Goal: Check status

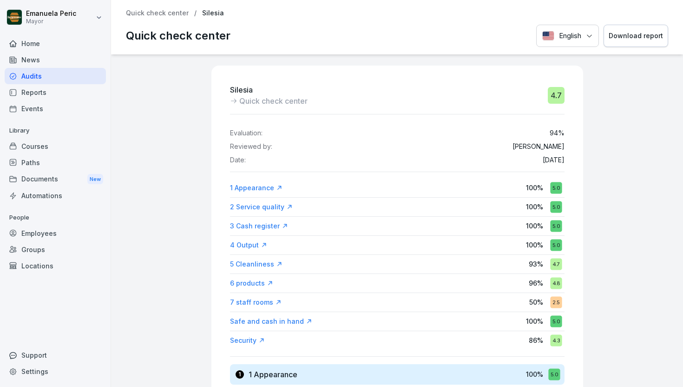
click at [58, 44] on div "Home" at bounding box center [55, 43] width 101 height 16
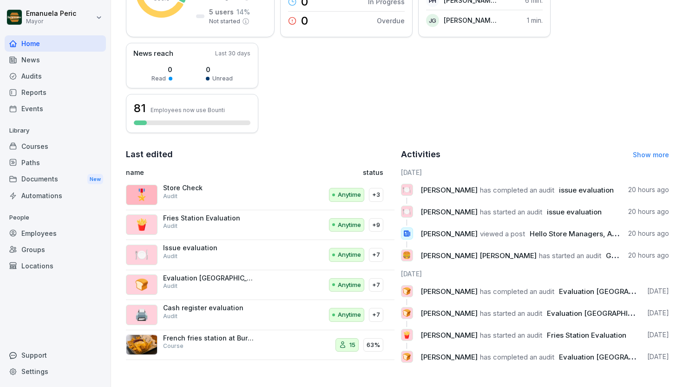
scroll to position [198, 0]
click at [59, 89] on div "Reports" at bounding box center [55, 92] width 101 height 16
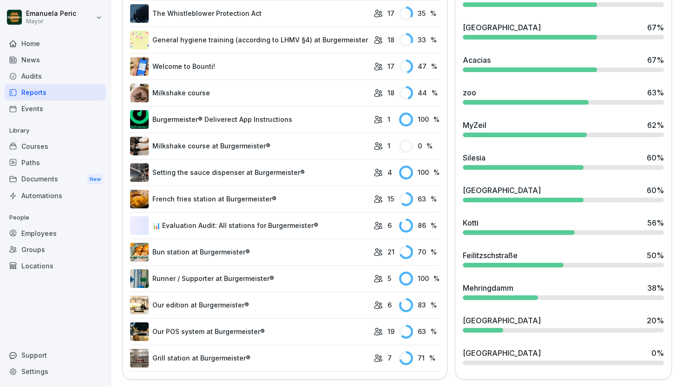
scroll to position [685, 0]
click at [43, 76] on div "Audits" at bounding box center [55, 76] width 101 height 16
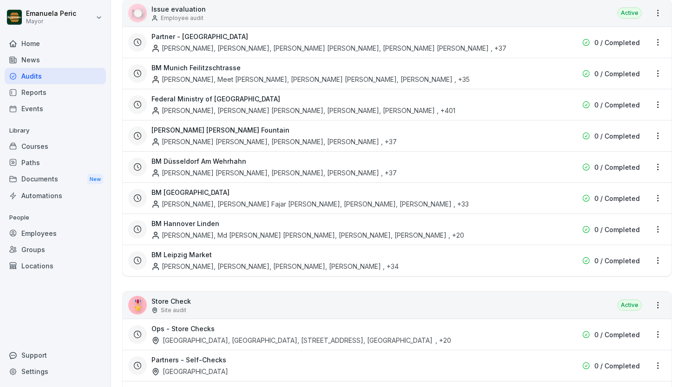
scroll to position [1768, 0]
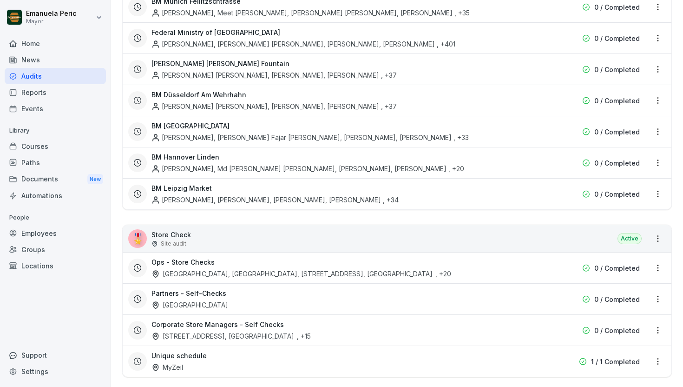
click at [261, 319] on div "Corporate Store Managers - Self Checks [STREET_ADDRESS], [GEOGRAPHIC_DATA] , +15" at bounding box center [338, 329] width 372 height 21
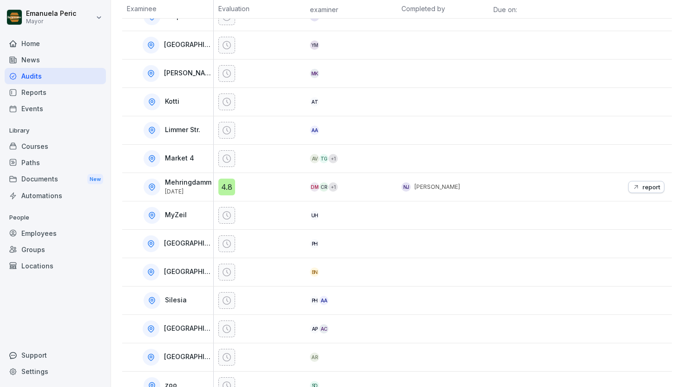
scroll to position [330, 0]
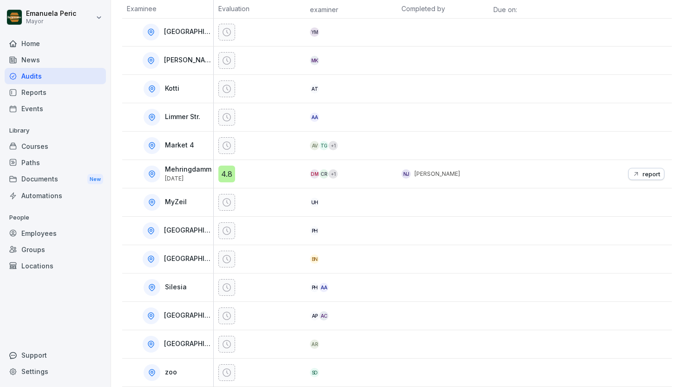
click at [643, 170] on font "report" at bounding box center [652, 173] width 18 height 7
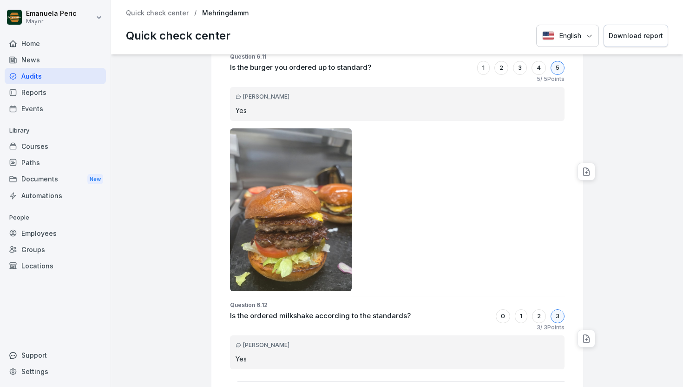
scroll to position [8161, 0]
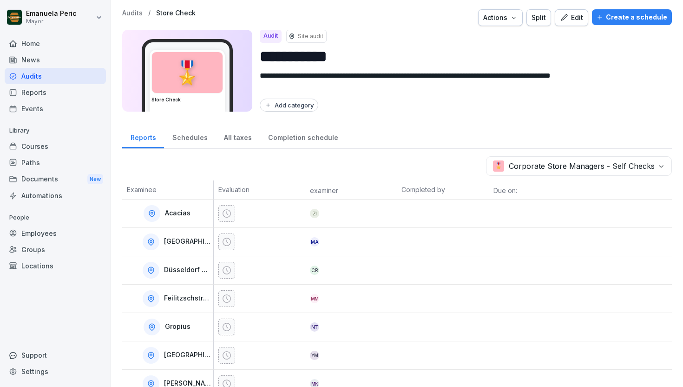
click at [139, 142] on font "Reports" at bounding box center [144, 137] width 26 height 10
click at [171, 13] on font "Store Check" at bounding box center [176, 13] width 40 height 8
click at [131, 12] on font "Audits" at bounding box center [132, 13] width 20 height 8
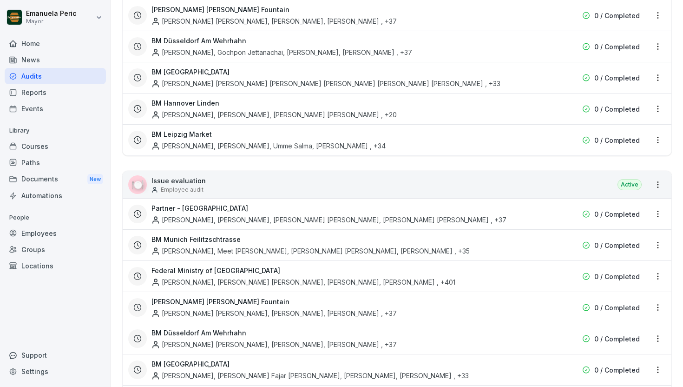
scroll to position [1758, 0]
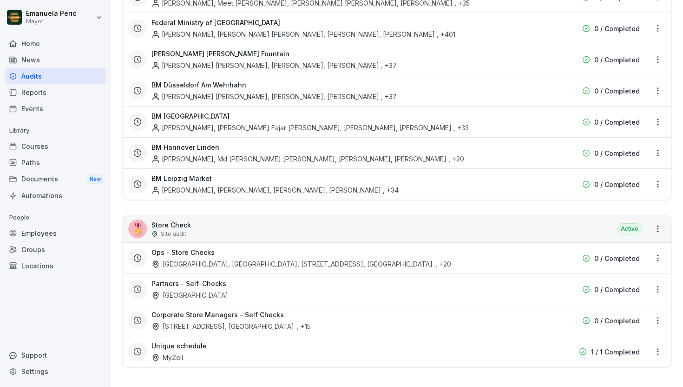
click at [334, 310] on div "Corporate Store Managers - Self Checks [STREET_ADDRESS], [GEOGRAPHIC_DATA] , +15" at bounding box center [338, 320] width 372 height 21
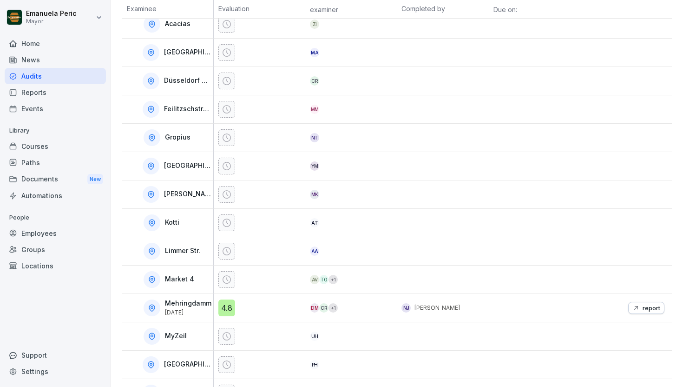
scroll to position [226, 0]
